Goal: Transaction & Acquisition: Purchase product/service

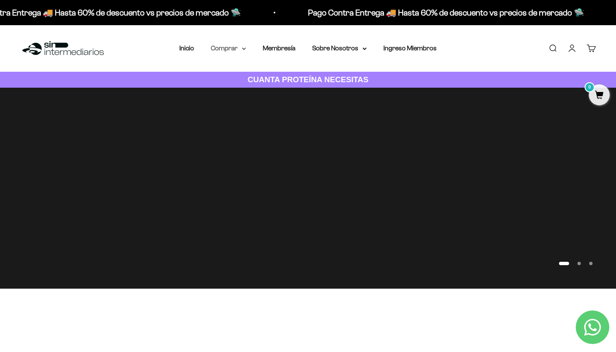
click at [223, 52] on summary "Comprar" at bounding box center [228, 48] width 35 height 11
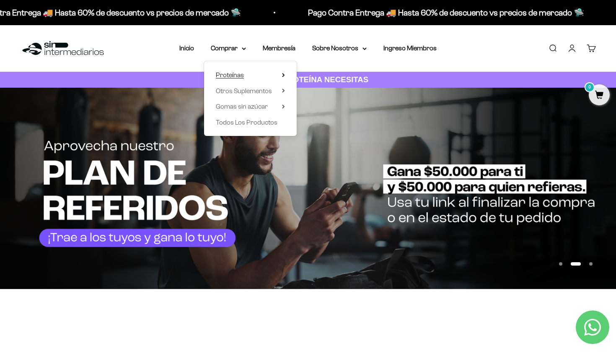
click at [225, 77] on span "Proteínas" at bounding box center [230, 74] width 28 height 7
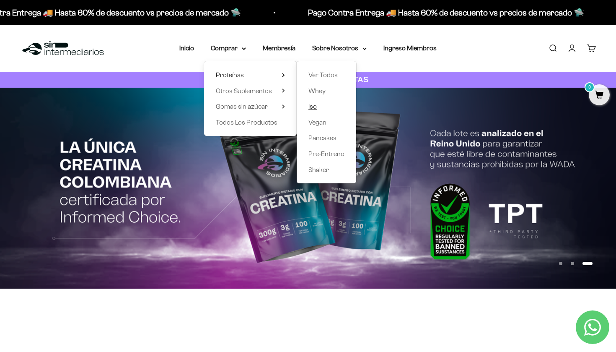
click at [309, 106] on span "Iso" at bounding box center [313, 106] width 8 height 7
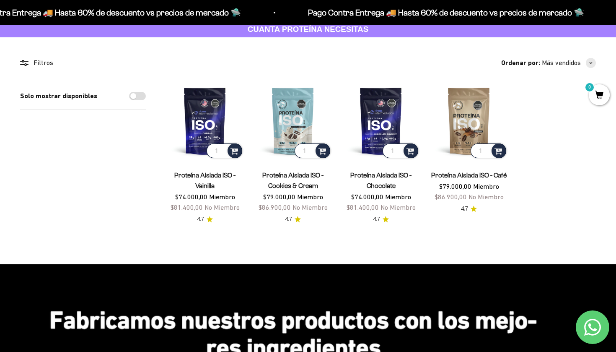
scroll to position [56, 0]
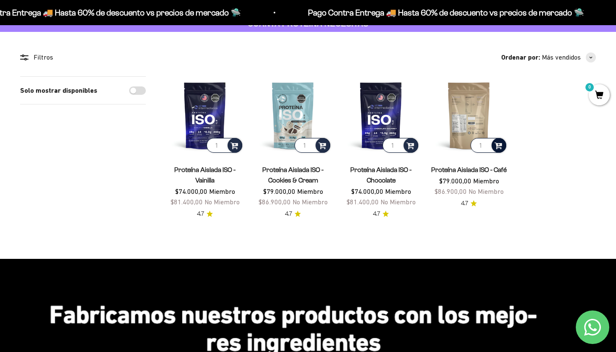
click at [501, 143] on span at bounding box center [499, 145] width 8 height 10
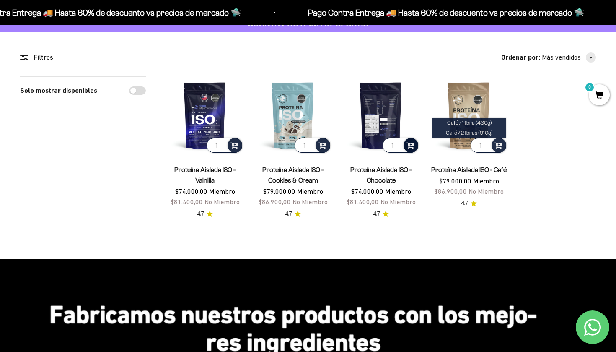
click at [413, 145] on span at bounding box center [411, 145] width 8 height 10
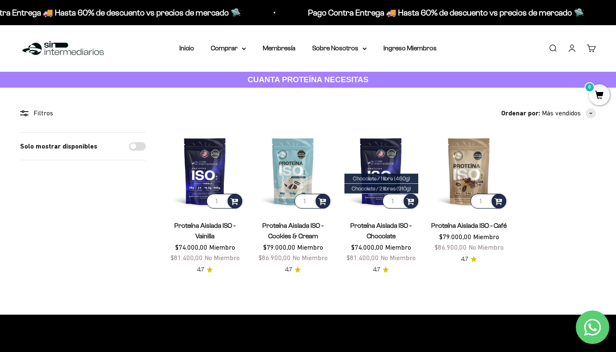
scroll to position [0, 0]
click at [405, 187] on span "Chocolate / 2 libras (910g)" at bounding box center [382, 188] width 60 height 6
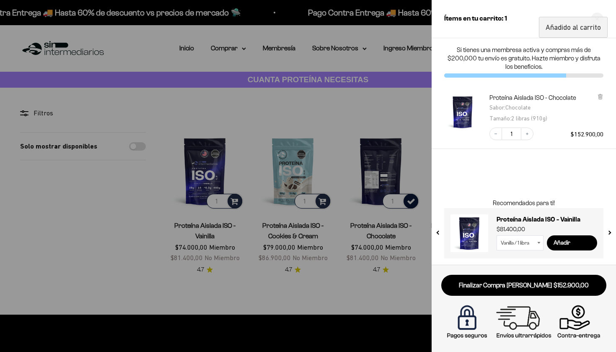
click at [418, 88] on div at bounding box center [308, 176] width 616 height 352
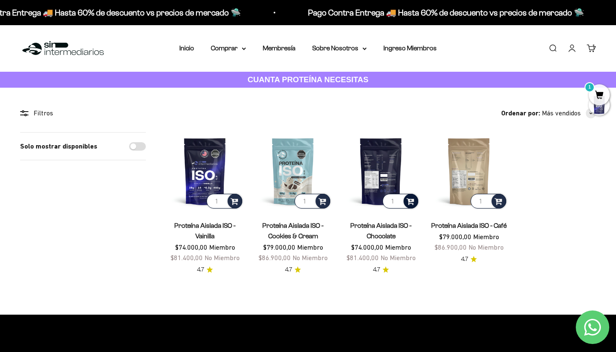
click at [467, 176] on img at bounding box center [469, 171] width 78 height 78
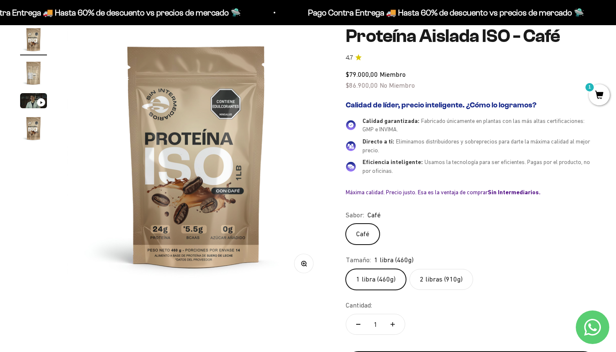
scroll to position [87, 0]
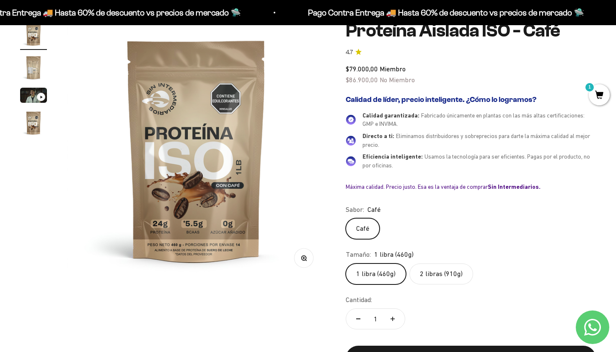
click at [440, 272] on label "2 libras (910g)" at bounding box center [442, 273] width 64 height 21
click at [346, 263] on input "2 libras (910g)" at bounding box center [345, 263] width 0 height 0
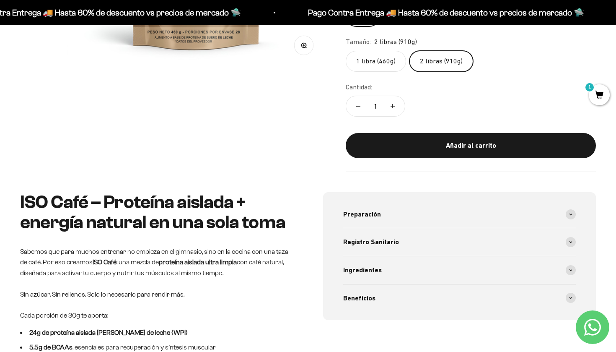
scroll to position [323, 0]
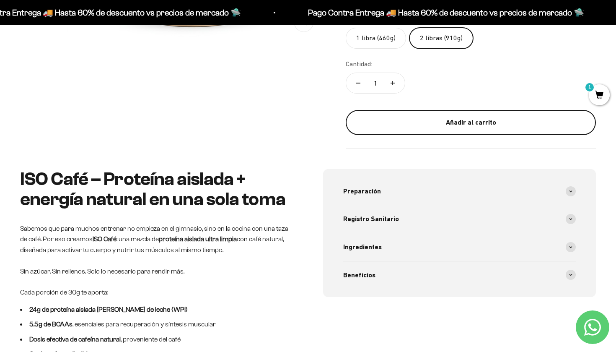
click at [486, 117] on div "Añadir al carrito" at bounding box center [471, 122] width 217 height 11
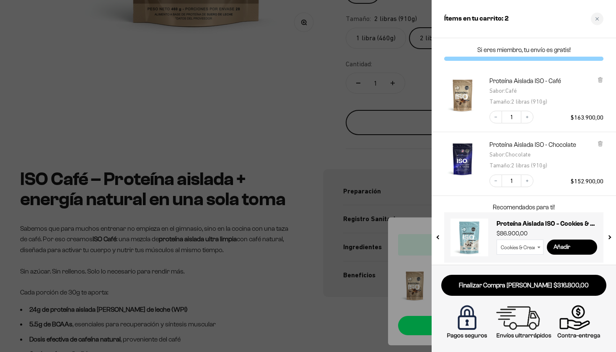
scroll to position [0, 0]
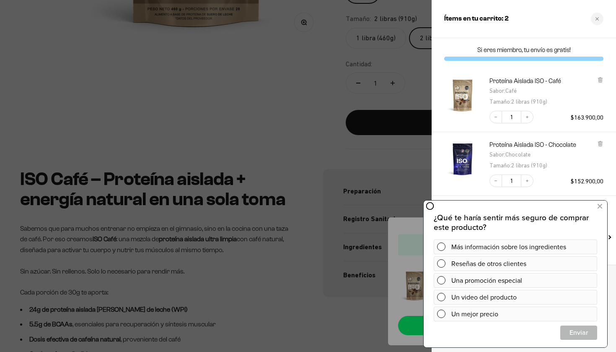
click at [305, 102] on div at bounding box center [308, 176] width 616 height 352
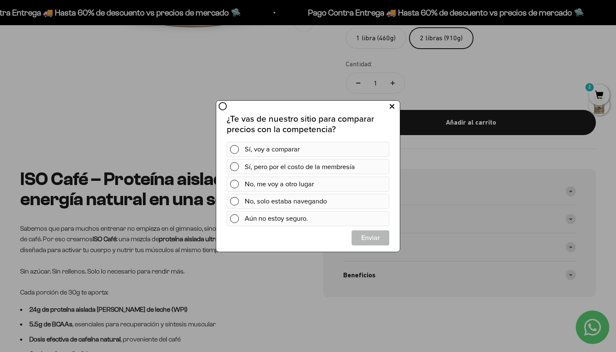
click at [393, 106] on icon at bounding box center [392, 106] width 5 height 11
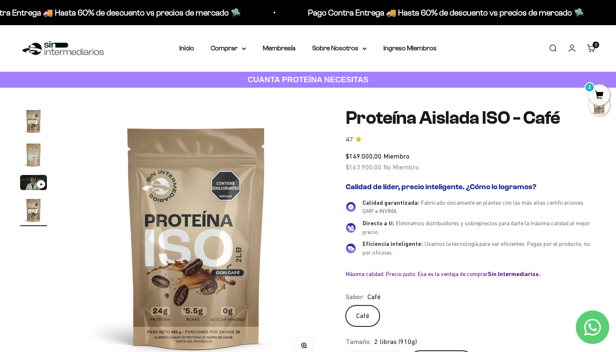
click at [595, 97] on span "2" at bounding box center [599, 94] width 21 height 21
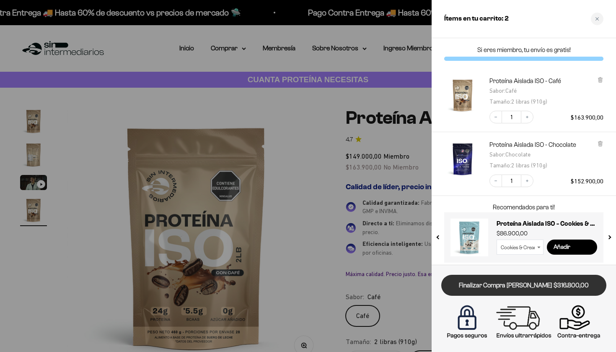
click at [497, 287] on link "Finalizar Compra Segura $316.800,00" at bounding box center [523, 285] width 165 height 21
